Goal: Navigation & Orientation: Find specific page/section

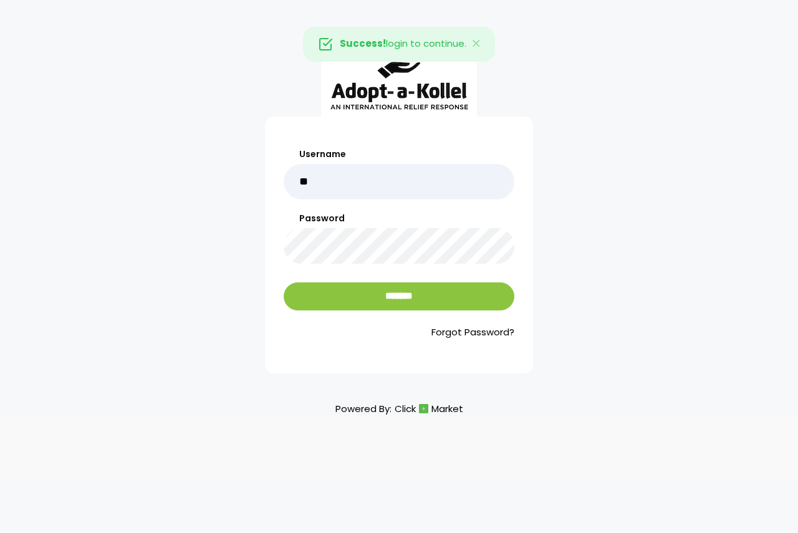
type input "******"
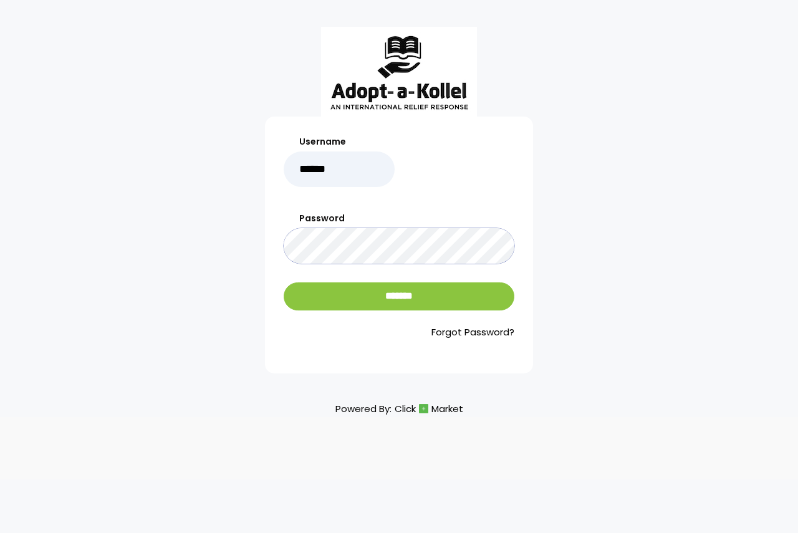
click at [284, 282] on input "*******" at bounding box center [399, 296] width 231 height 28
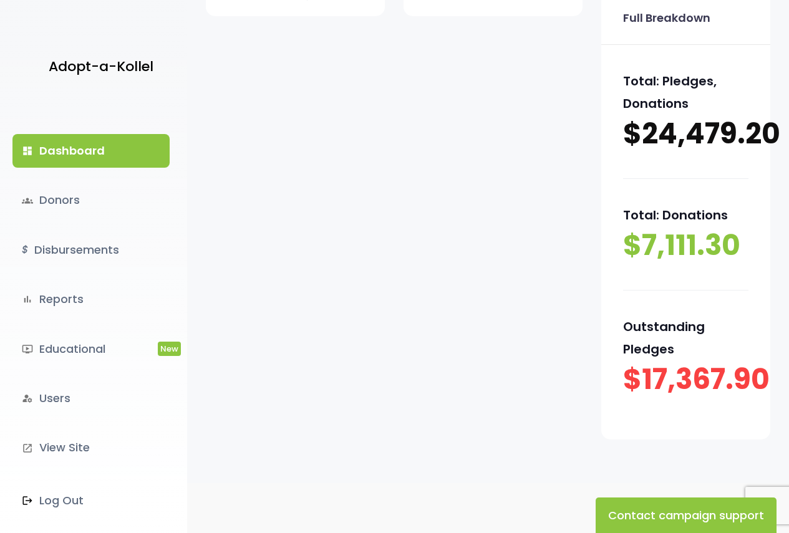
scroll to position [249, 0]
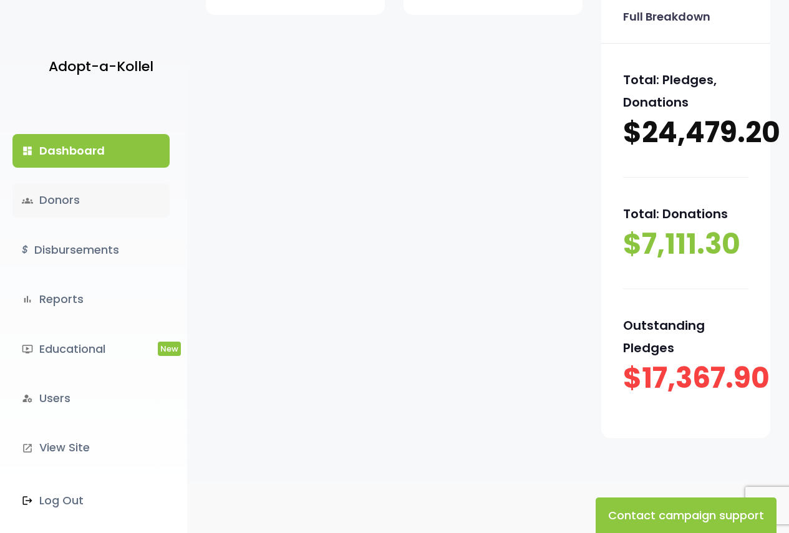
click at [75, 207] on link "groups Donors" at bounding box center [90, 200] width 157 height 34
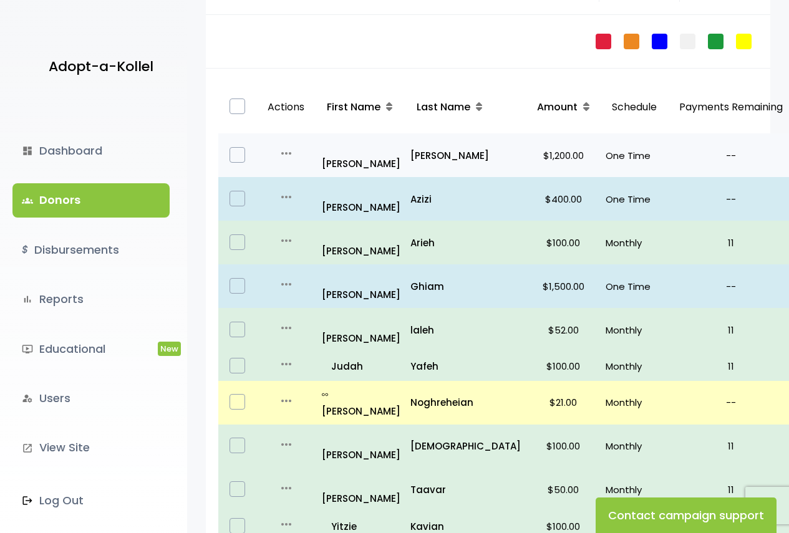
scroll to position [138, 0]
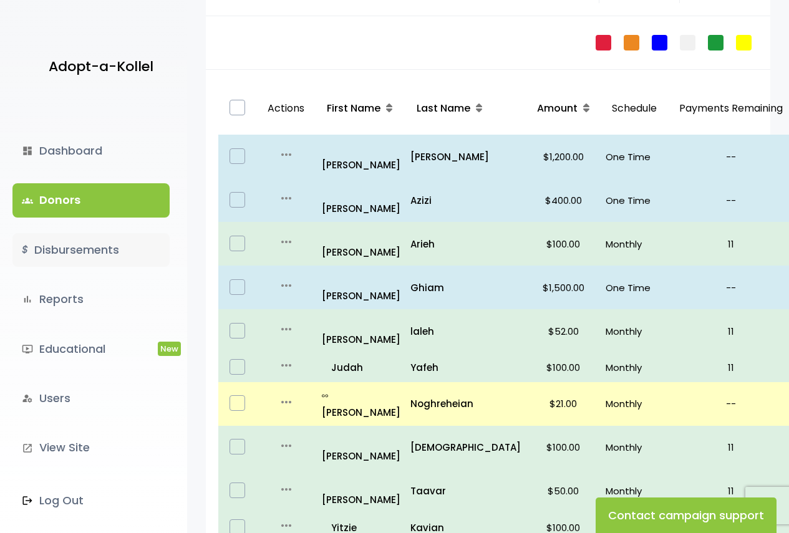
click at [96, 251] on link "$ Disbursements" at bounding box center [90, 250] width 157 height 34
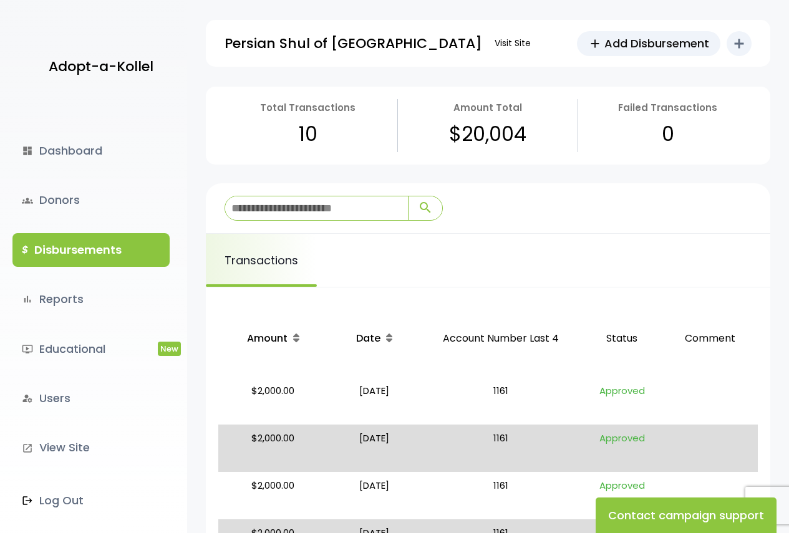
drag, startPoint x: 28, startPoint y: 37, endPoint x: 16, endPoint y: 28, distance: 15.1
click at [16, 28] on div "Adopt-a-Kollel" at bounding box center [93, 51] width 187 height 103
click at [73, 353] on link "ondemand_video Educational New" at bounding box center [90, 349] width 157 height 34
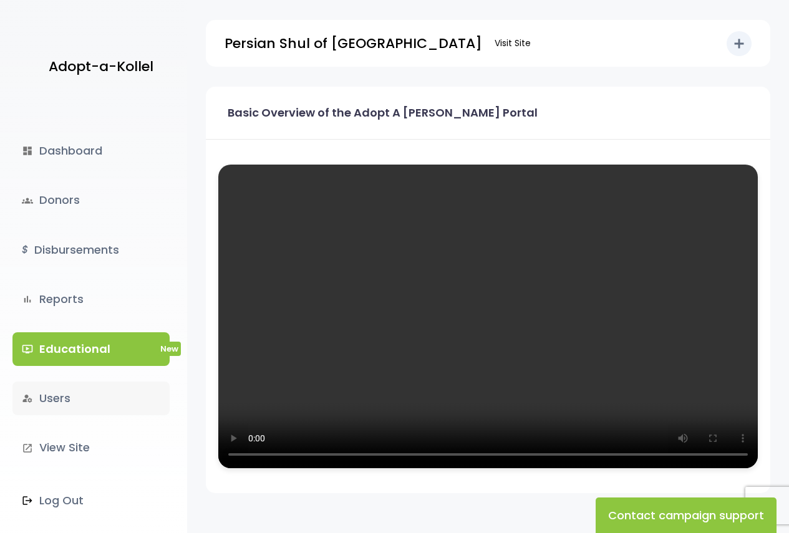
click at [75, 394] on link "manage_accounts Users" at bounding box center [90, 399] width 157 height 34
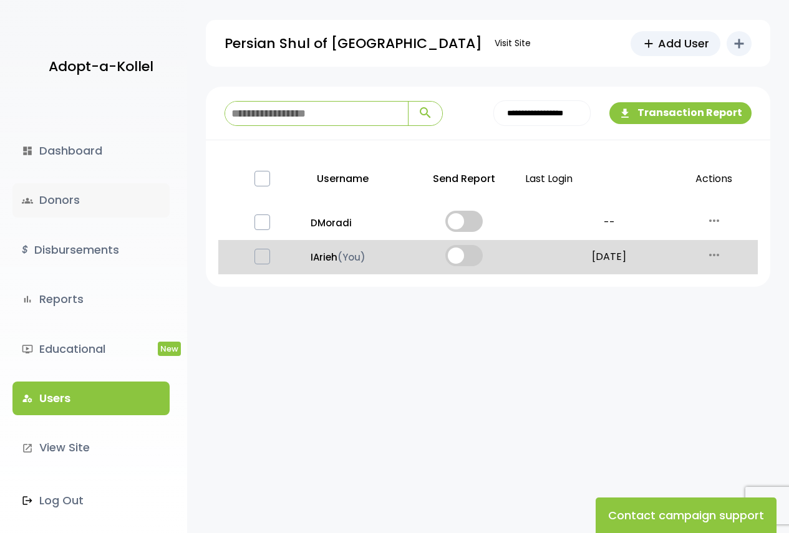
click at [84, 208] on link "groups Donors" at bounding box center [90, 200] width 157 height 34
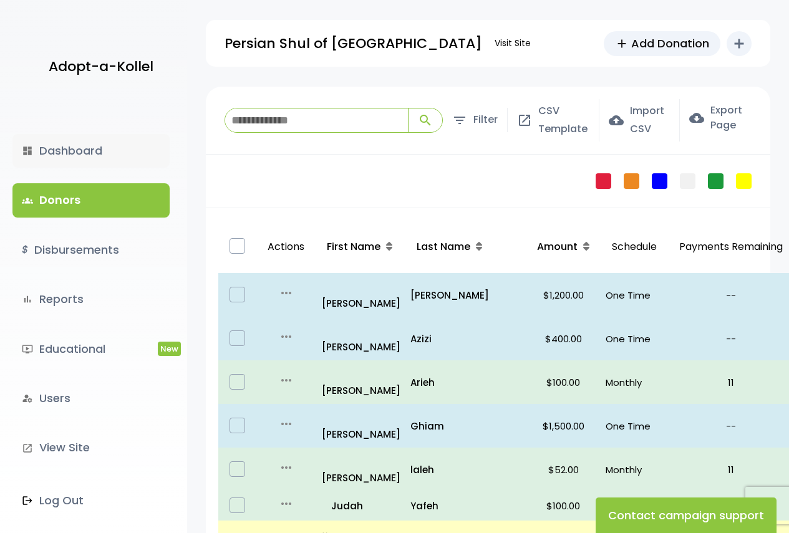
click at [95, 150] on link "dashboard Dashboard" at bounding box center [90, 151] width 157 height 34
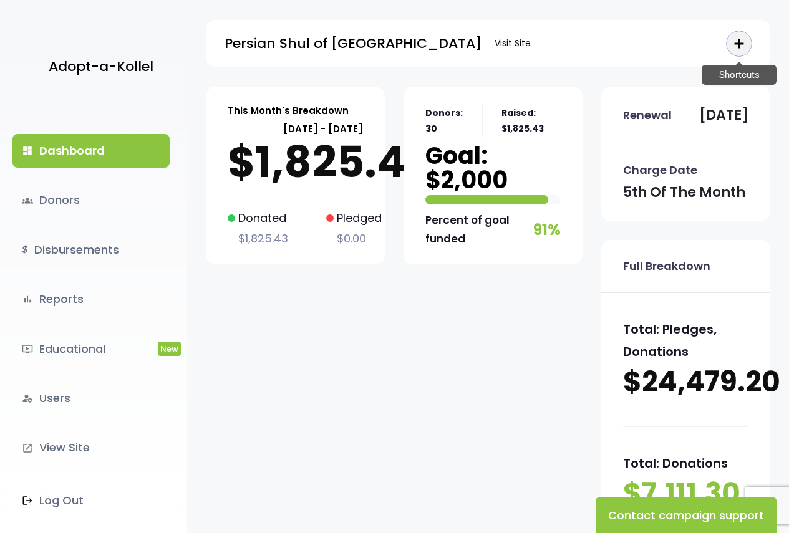
click at [746, 47] on icon "add" at bounding box center [738, 43] width 15 height 15
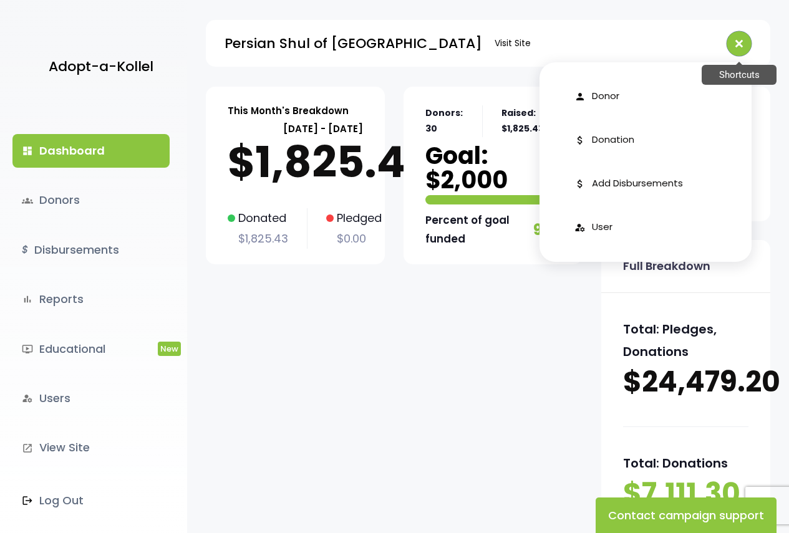
click at [744, 40] on icon "add" at bounding box center [738, 43] width 21 height 21
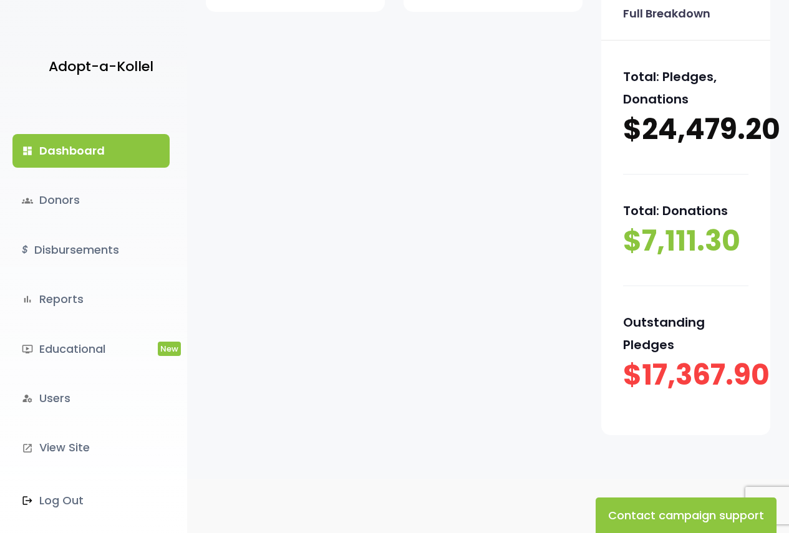
scroll to position [281, 0]
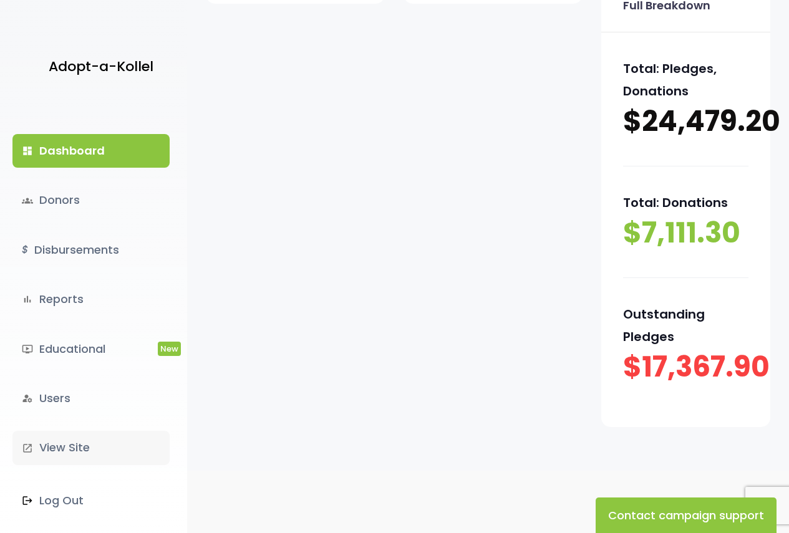
click at [59, 453] on link "launch View Site" at bounding box center [90, 448] width 157 height 34
click at [75, 498] on link ".st0 { fill: none; } Log Out" at bounding box center [90, 501] width 157 height 34
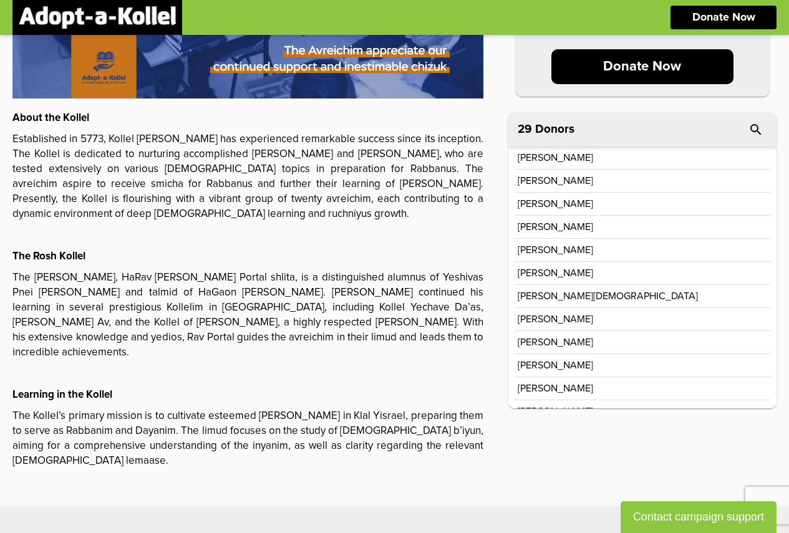
scroll to position [249, 0]
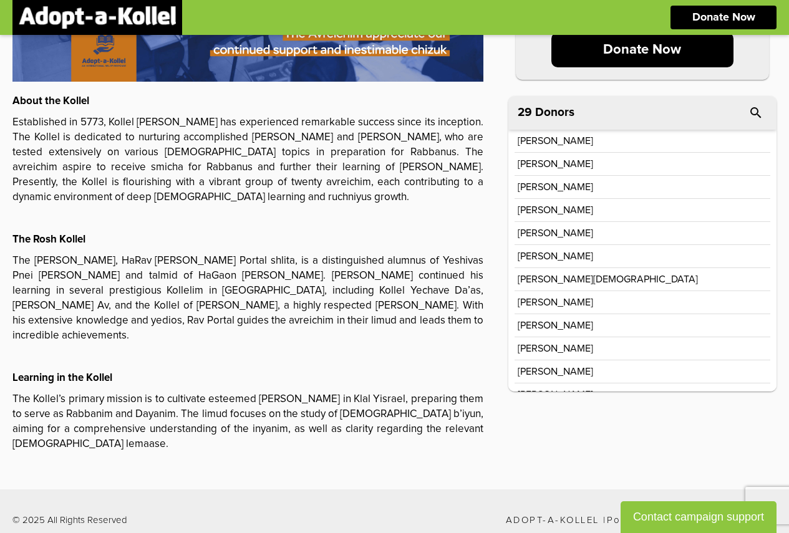
click at [574, 231] on p "[PERSON_NAME]" at bounding box center [555, 233] width 75 height 10
drag, startPoint x: 356, startPoint y: 261, endPoint x: 461, endPoint y: 254, distance: 105.6
click at [461, 254] on p "The [PERSON_NAME], HaRav [PERSON_NAME] Portal shlita, is a distinguished alumnu…" at bounding box center [247, 299] width 471 height 90
click at [463, 256] on p "The Rosh Kollel, HaRav Chaim Portal shlita, is a distinguished alumnus of Yeshi…" at bounding box center [247, 299] width 471 height 90
drag, startPoint x: 463, startPoint y: 259, endPoint x: 476, endPoint y: 200, distance: 60.1
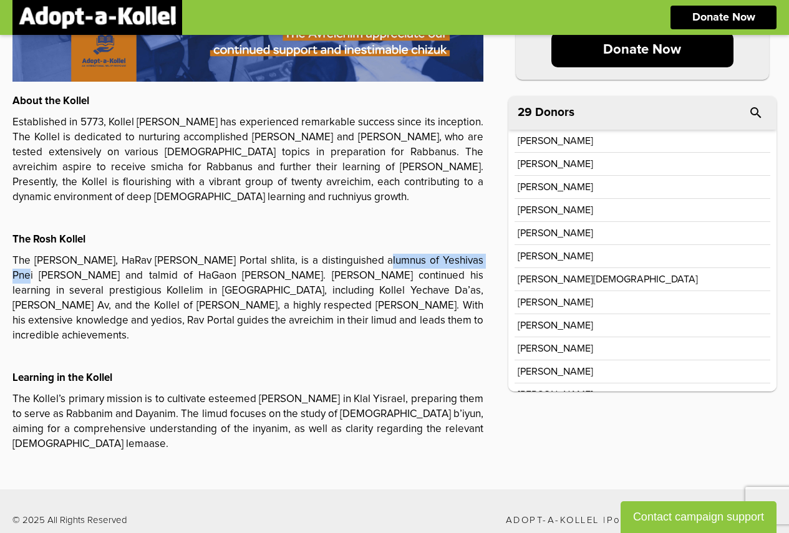
click at [352, 255] on p "The Rosh Kollel, HaRav Chaim Portal shlita, is a distinguished alumnus of Yeshi…" at bounding box center [247, 299] width 471 height 90
copy p "Yeshivas Pnei Yehoshua"
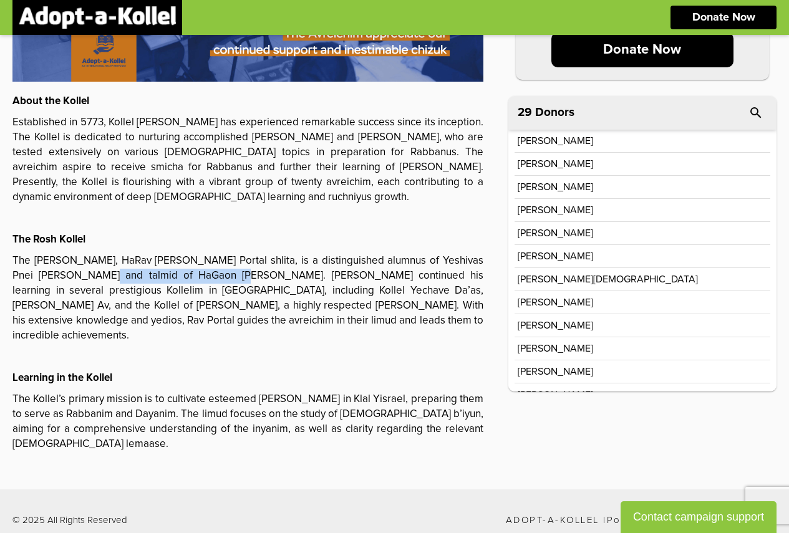
drag, startPoint x: 62, startPoint y: 273, endPoint x: 193, endPoint y: 269, distance: 130.4
click at [193, 269] on p "The Rosh Kollel, HaRav Chaim Portal shlita, is a distinguished alumnus of Yeshi…" at bounding box center [247, 299] width 471 height 90
copy p "HaGaon Rav Dovid Wolfson"
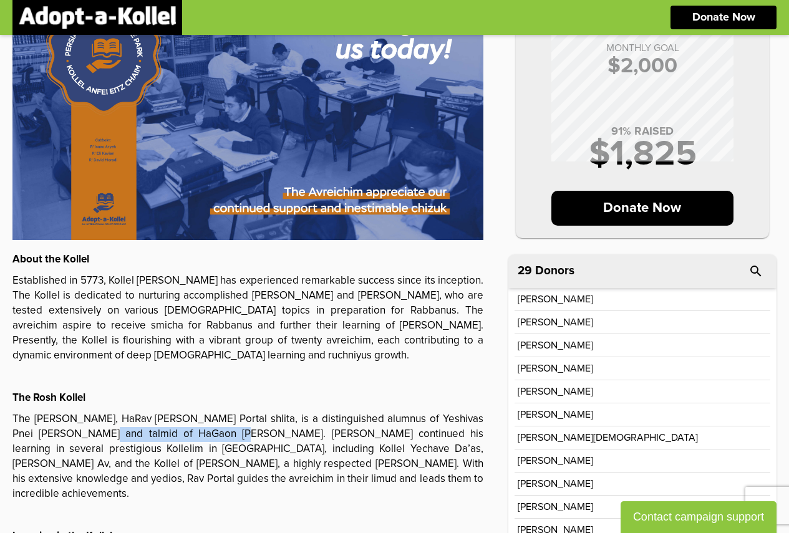
scroll to position [187, 0]
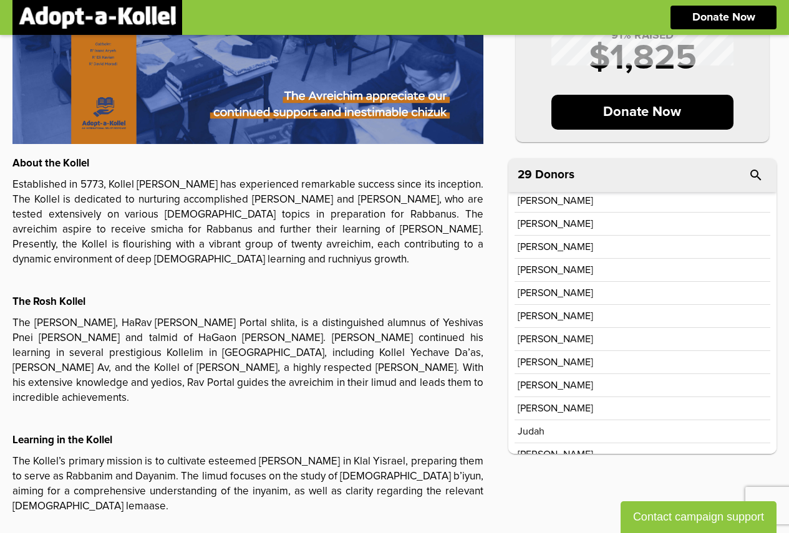
scroll to position [234, 0]
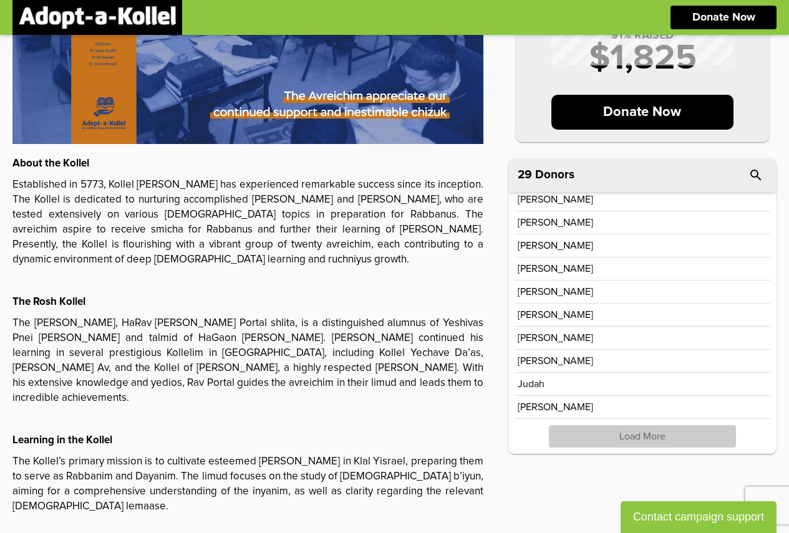
click at [660, 446] on p "Load More" at bounding box center [642, 436] width 187 height 22
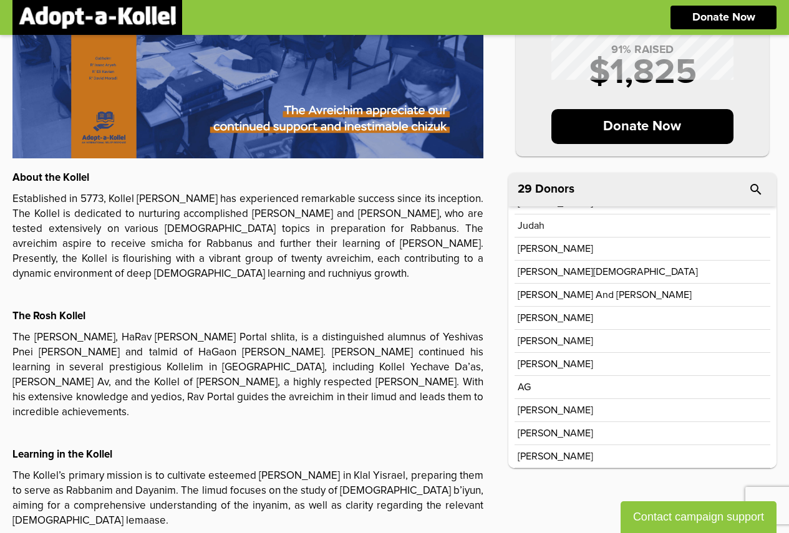
scroll to position [0, 0]
